Goal: Information Seeking & Learning: Learn about a topic

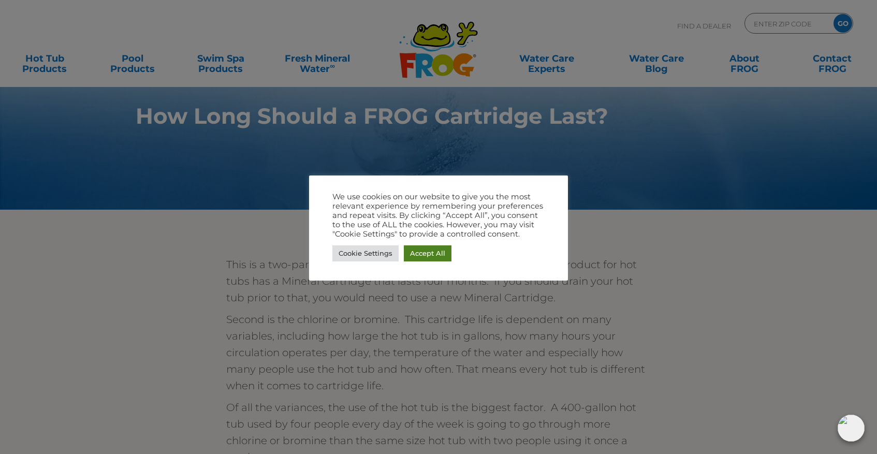
click at [420, 249] on link "Accept All" at bounding box center [428, 253] width 48 height 16
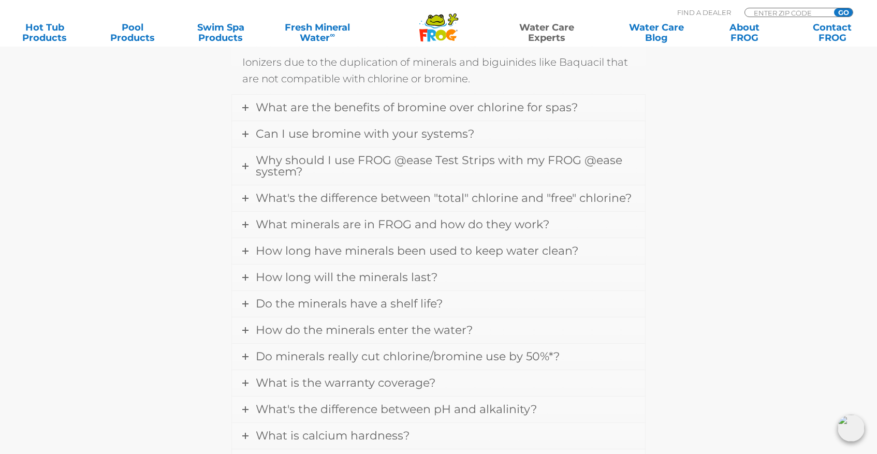
scroll to position [399, 0]
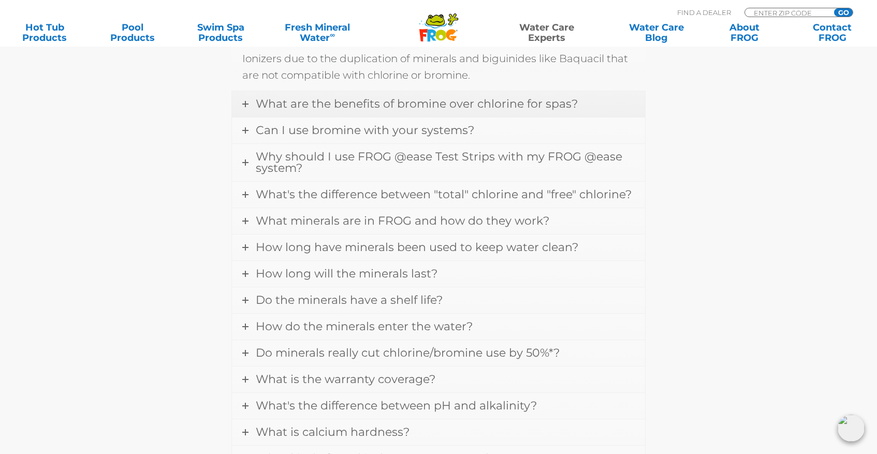
click at [473, 107] on span "What are the benefits of bromine over chlorine for spas?" at bounding box center [417, 104] width 322 height 14
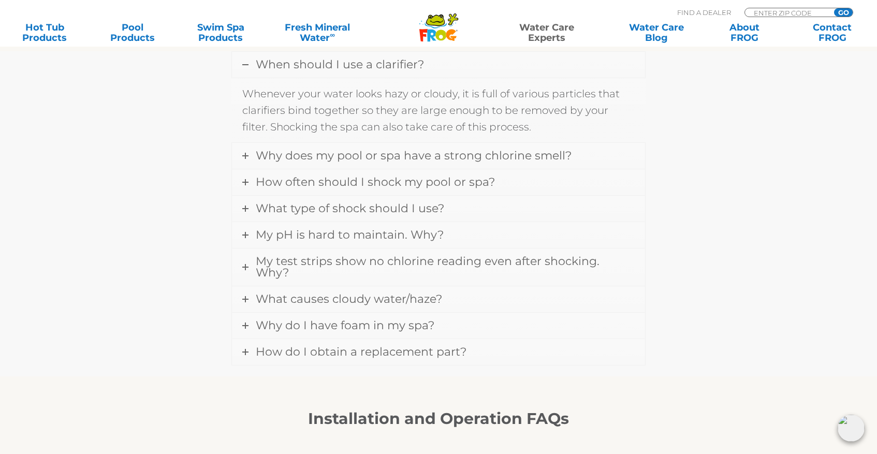
scroll to position [931, 0]
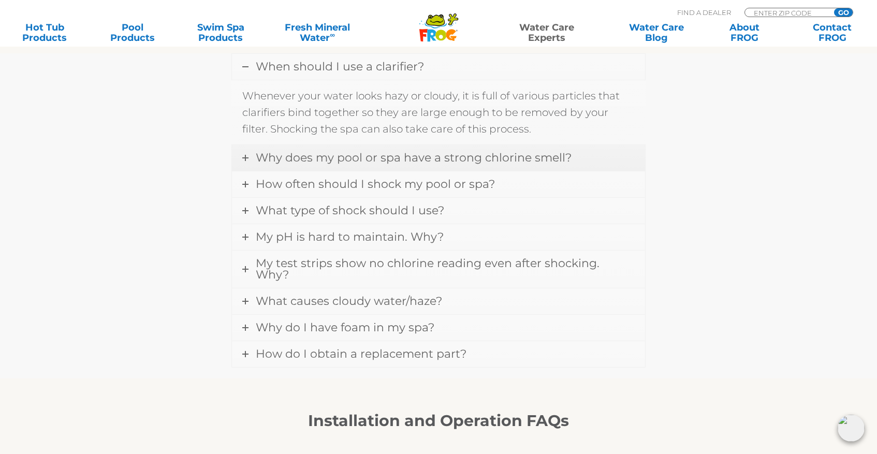
click at [462, 165] on link "Why does my pool or spa have a strong chlorine smell?" at bounding box center [438, 158] width 413 height 26
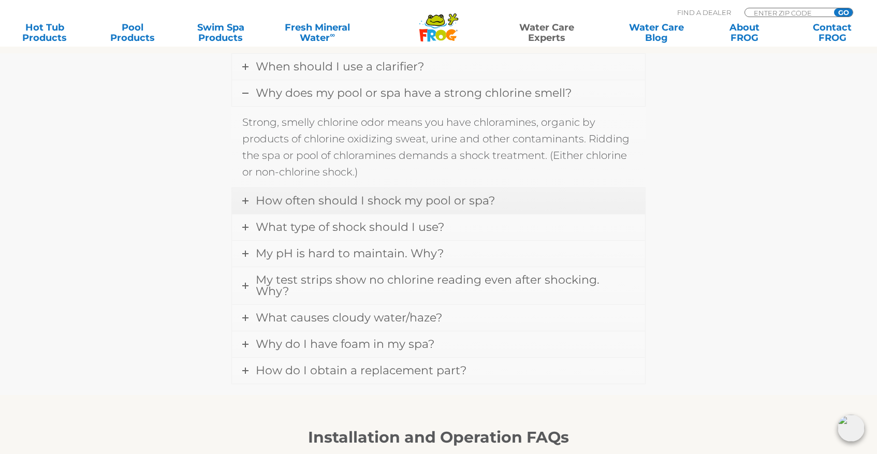
click at [364, 202] on span "How often should I shock my pool or spa?" at bounding box center [375, 201] width 239 height 14
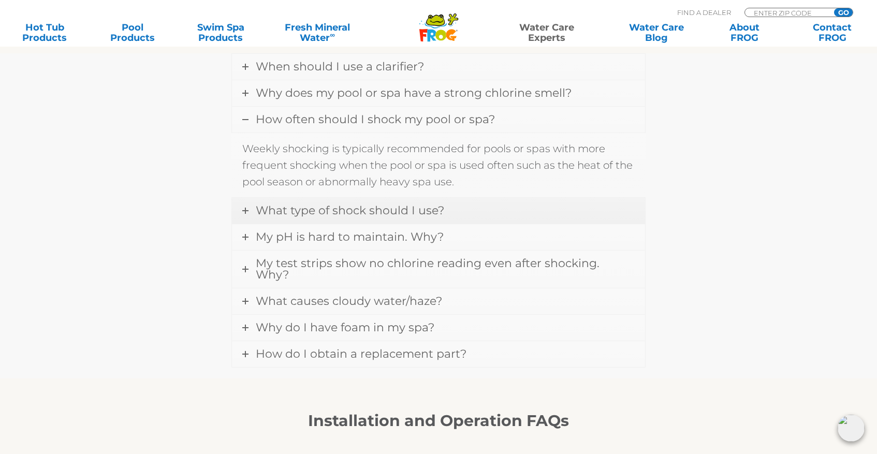
click at [379, 214] on span "What type of shock should I use?" at bounding box center [350, 211] width 189 height 14
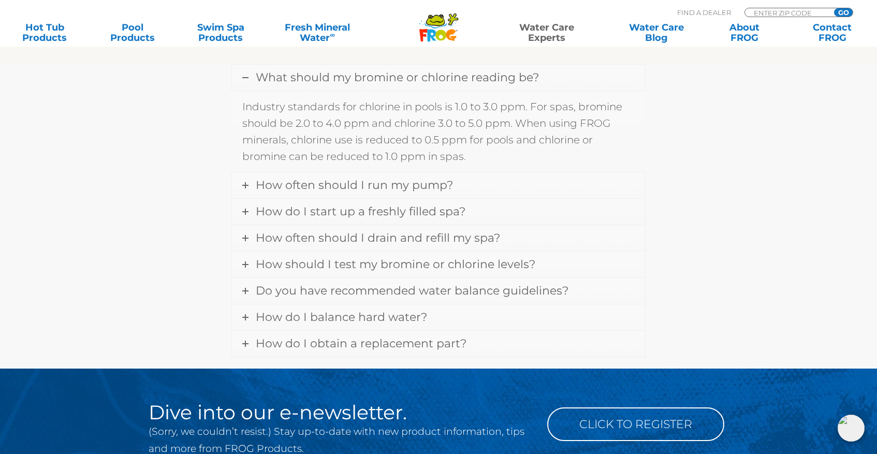
scroll to position [1340, 0]
